Goal: Task Accomplishment & Management: Use online tool/utility

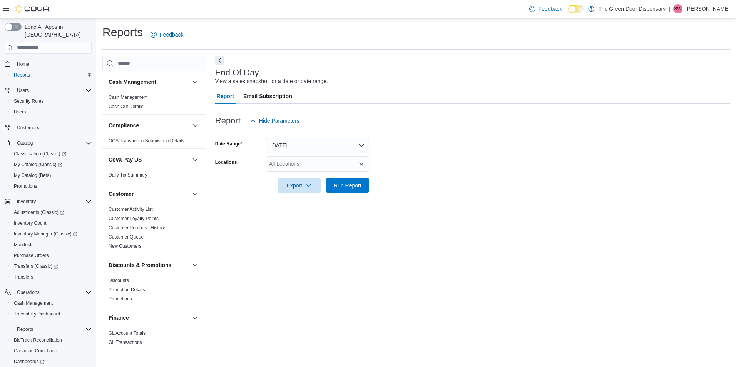
scroll to position [53, 0]
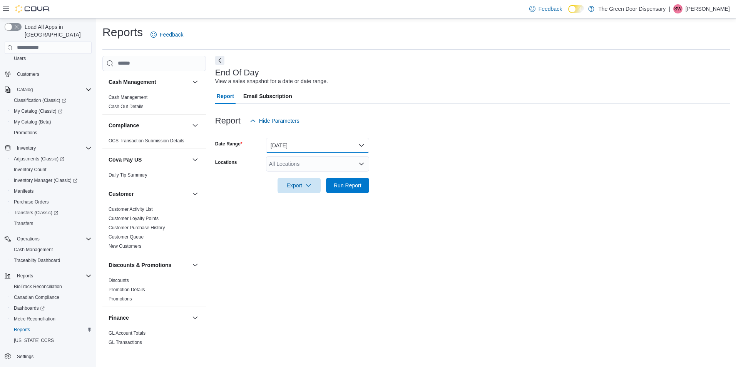
drag, startPoint x: 336, startPoint y: 142, endPoint x: 331, endPoint y: 145, distance: 5.9
click at [336, 143] on button "[DATE]" at bounding box center [317, 145] width 103 height 15
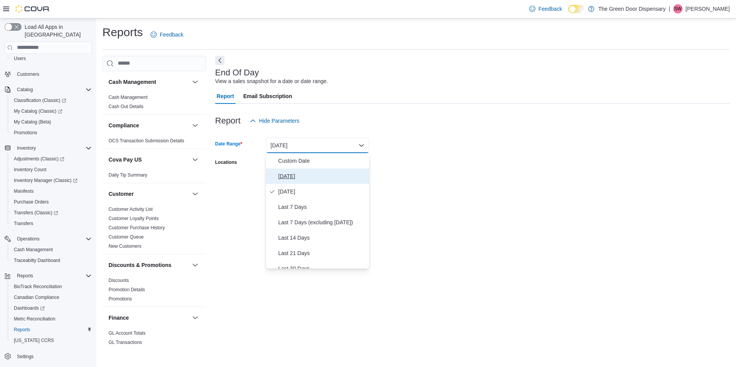
click at [297, 172] on span "[DATE]" at bounding box center [322, 176] width 88 height 9
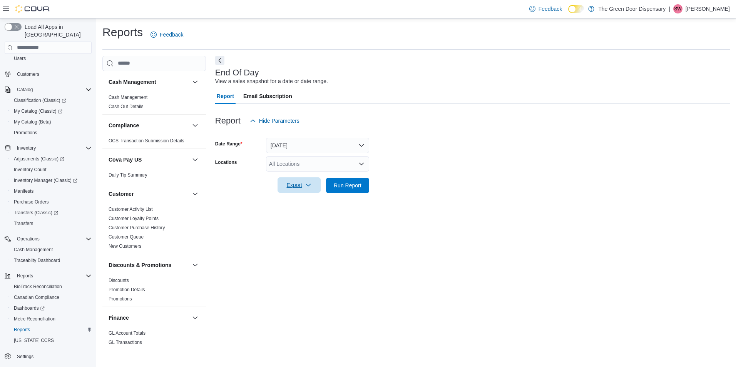
drag, startPoint x: 314, startPoint y: 185, endPoint x: 315, endPoint y: 189, distance: 4.4
click at [314, 186] on span "Export" at bounding box center [299, 184] width 34 height 15
click at [305, 215] on span "Export to Pdf" at bounding box center [300, 216] width 35 height 6
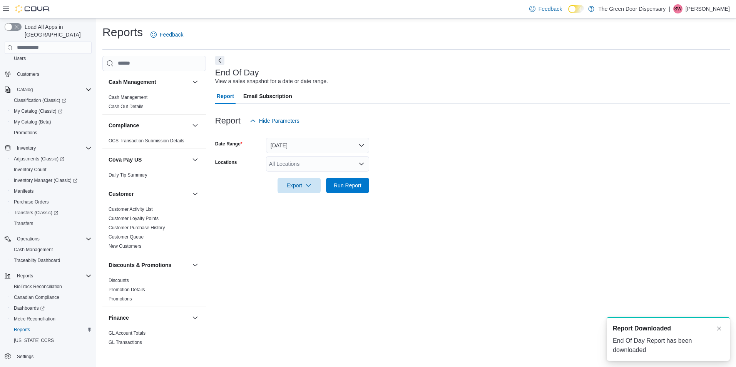
scroll to position [0, 0]
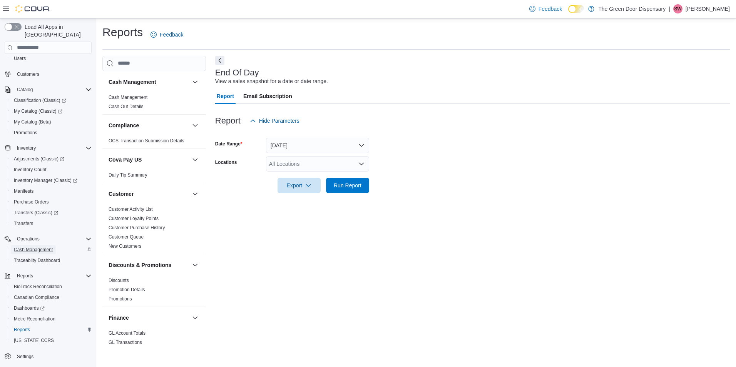
click at [32, 247] on span "Cash Management" at bounding box center [33, 250] width 39 height 6
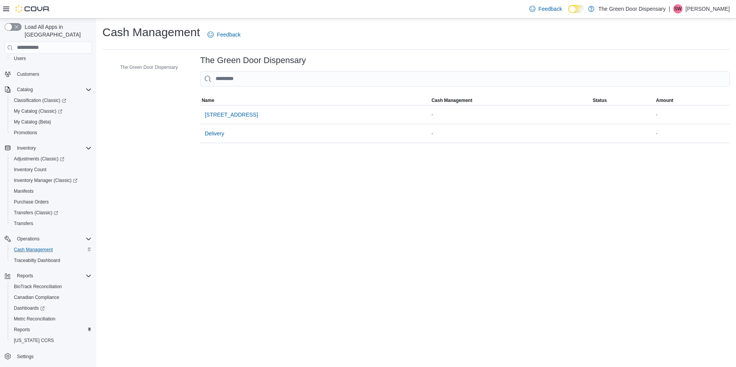
scroll to position [27, 0]
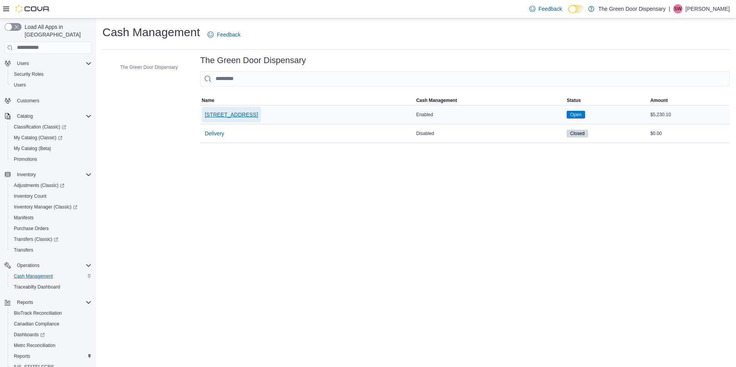
click at [241, 118] on span "[STREET_ADDRESS]" at bounding box center [231, 115] width 53 height 8
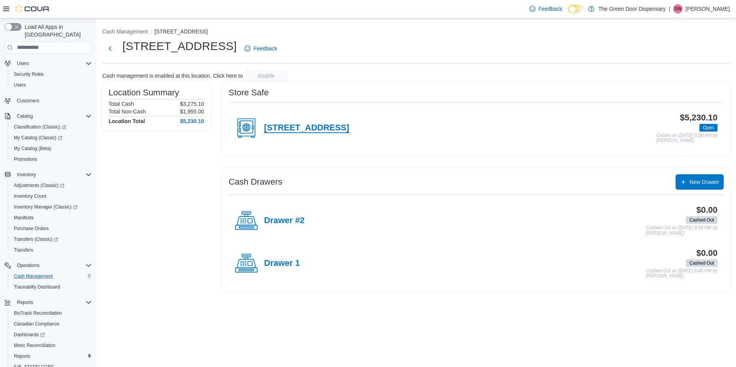
click at [316, 125] on h4 "[STREET_ADDRESS]" at bounding box center [306, 128] width 85 height 10
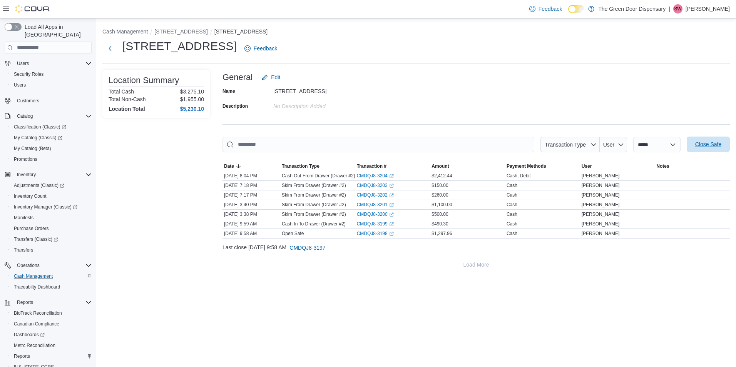
click at [689, 147] on button "Close Safe" at bounding box center [707, 144] width 43 height 15
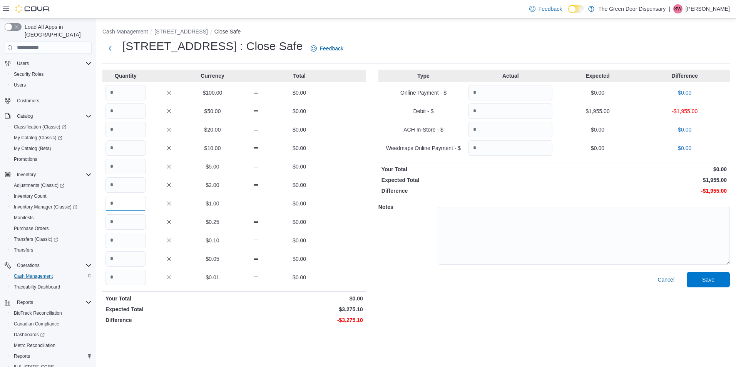
click at [127, 202] on input "Quantity" at bounding box center [125, 203] width 40 height 15
type input "****"
drag, startPoint x: 132, startPoint y: 280, endPoint x: 137, endPoint y: 284, distance: 6.6
click at [135, 282] on input "Quantity" at bounding box center [125, 277] width 40 height 15
type input "**"
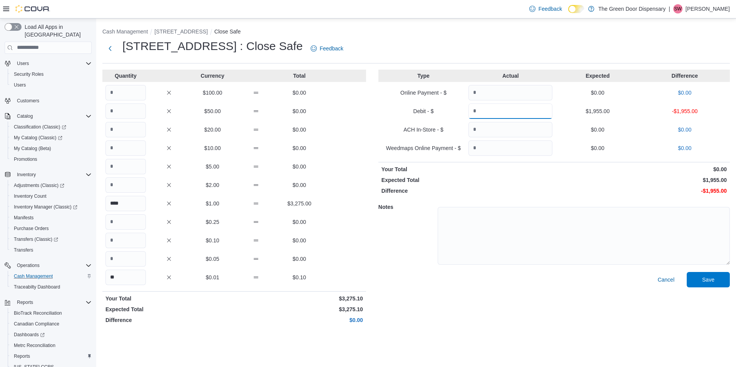
click at [489, 112] on input "Quantity" at bounding box center [510, 110] width 84 height 15
type input "****"
click at [709, 278] on span "Save" at bounding box center [708, 279] width 12 height 8
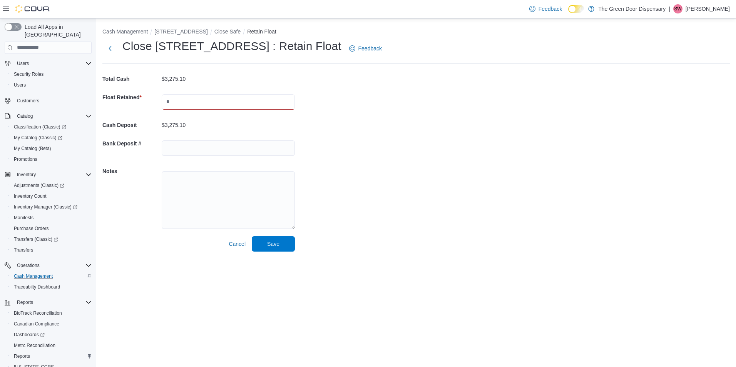
click at [193, 105] on input "text" at bounding box center [228, 101] width 133 height 15
type input "*******"
click at [189, 145] on input "text" at bounding box center [228, 147] width 133 height 15
type input "********"
click at [265, 248] on span "Save" at bounding box center [273, 243] width 34 height 15
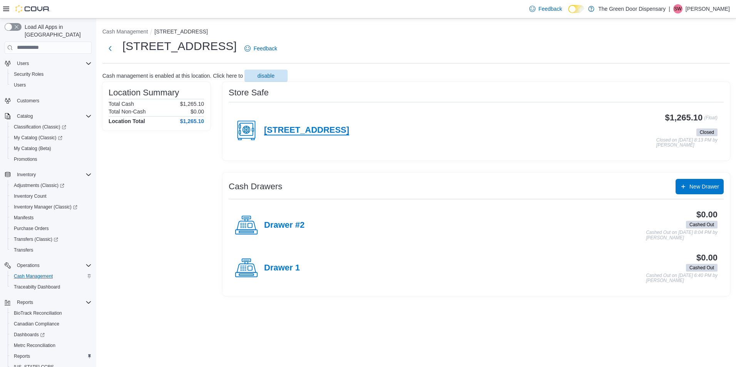
click at [330, 130] on h4 "[STREET_ADDRESS]" at bounding box center [306, 130] width 85 height 10
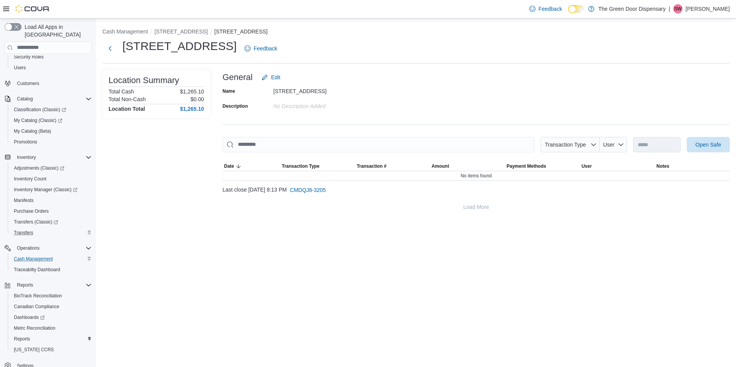
scroll to position [53, 0]
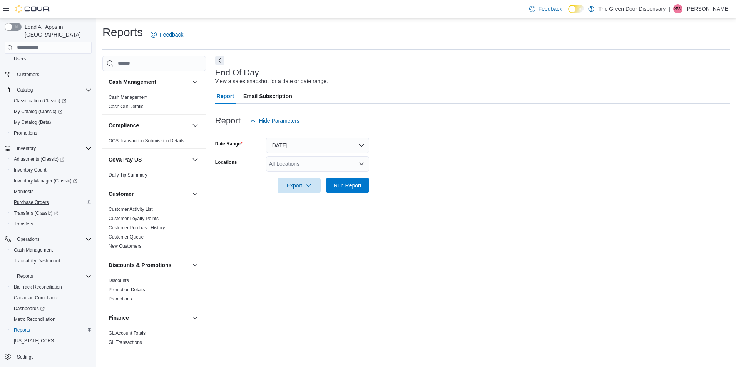
scroll to position [53, 0]
click at [28, 327] on span "Reports" at bounding box center [22, 330] width 16 height 6
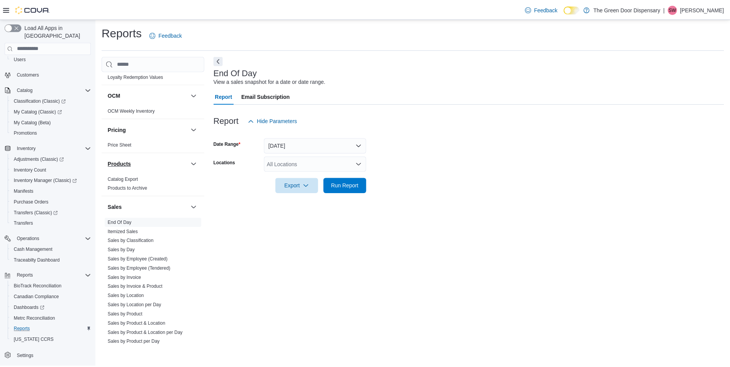
scroll to position [462, 0]
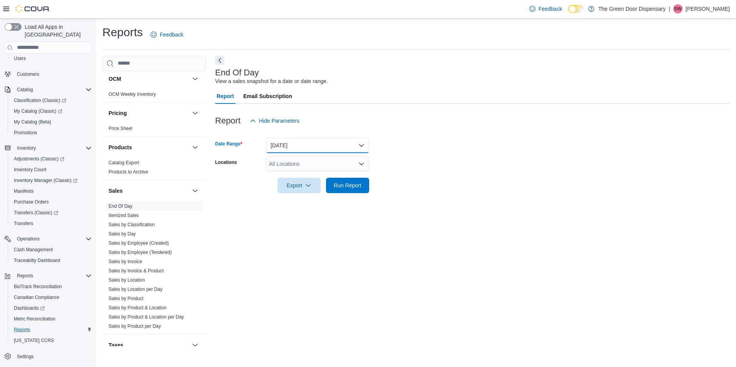
click at [307, 144] on button "[DATE]" at bounding box center [317, 145] width 103 height 15
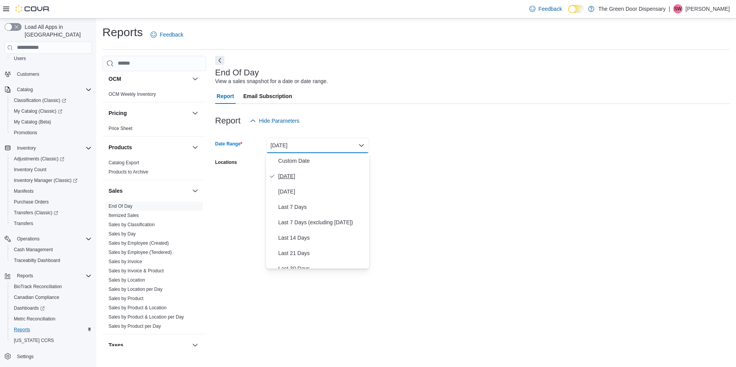
click at [290, 177] on span "[DATE]" at bounding box center [322, 176] width 88 height 9
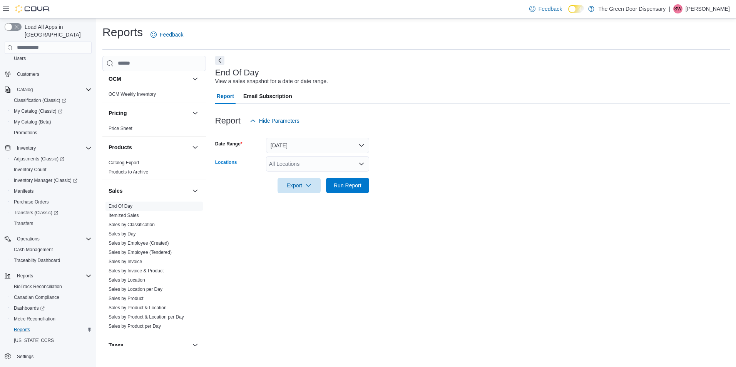
click at [324, 162] on div "All Locations" at bounding box center [317, 163] width 103 height 15
click at [300, 187] on span "[STREET_ADDRESS]" at bounding box center [308, 188] width 53 height 8
click at [406, 197] on div at bounding box center [472, 197] width 514 height 9
click at [310, 186] on icon "button" at bounding box center [308, 185] width 6 height 6
click at [382, 222] on div "End Of Day View a sales snapshot for a date or date range. Report Email Subscri…" at bounding box center [472, 201] width 514 height 291
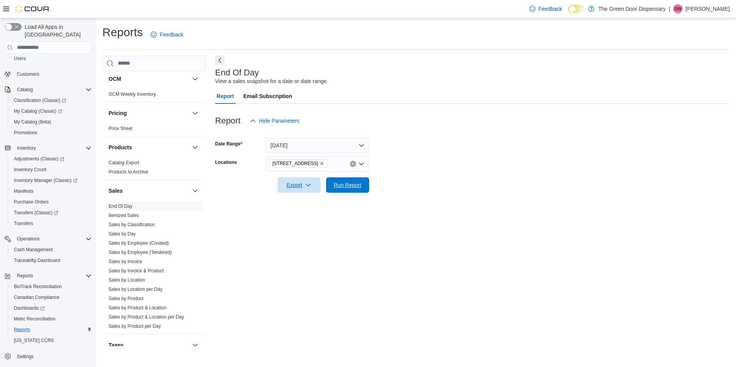
click at [336, 180] on span "Run Report" at bounding box center [347, 184] width 34 height 15
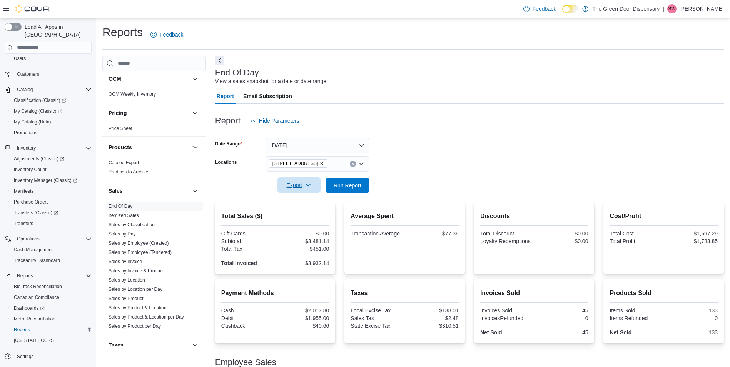
click at [301, 188] on span "Export" at bounding box center [299, 184] width 34 height 15
